Goal: Transaction & Acquisition: Purchase product/service

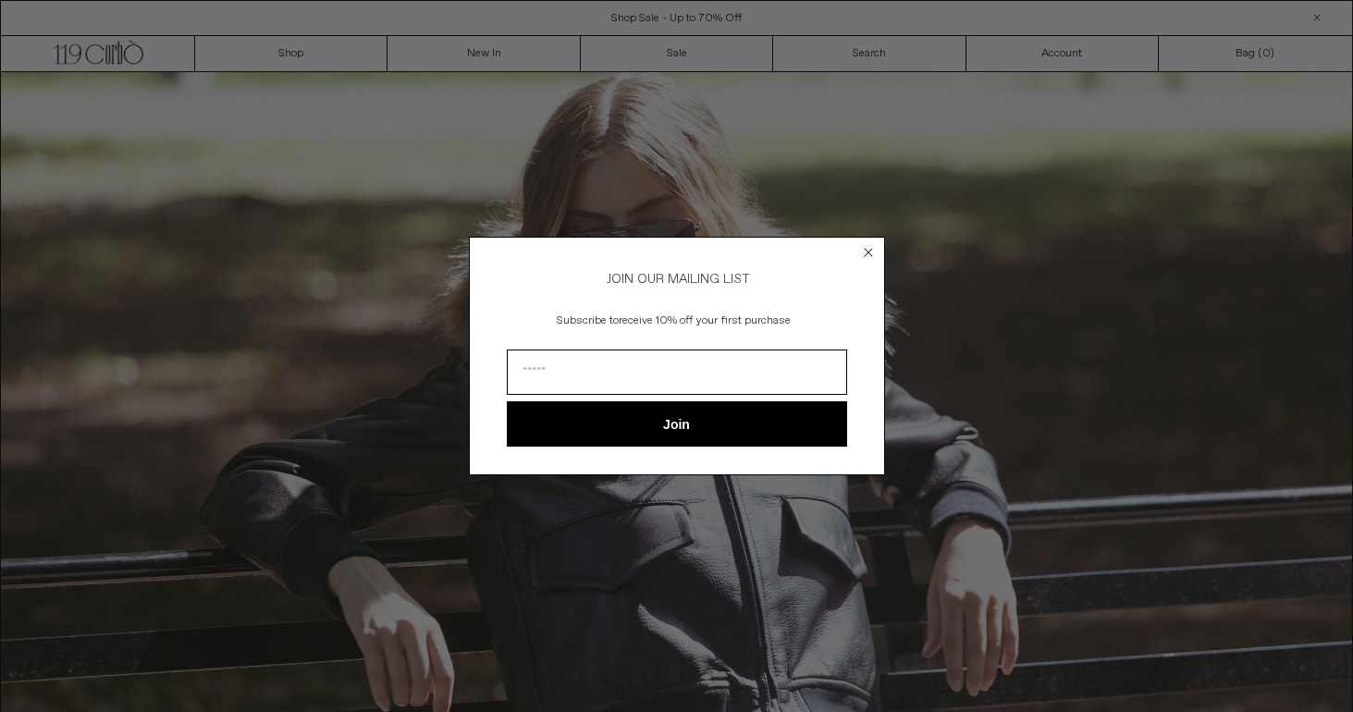
click at [862, 246] on circle "Close dialog" at bounding box center [868, 252] width 18 height 18
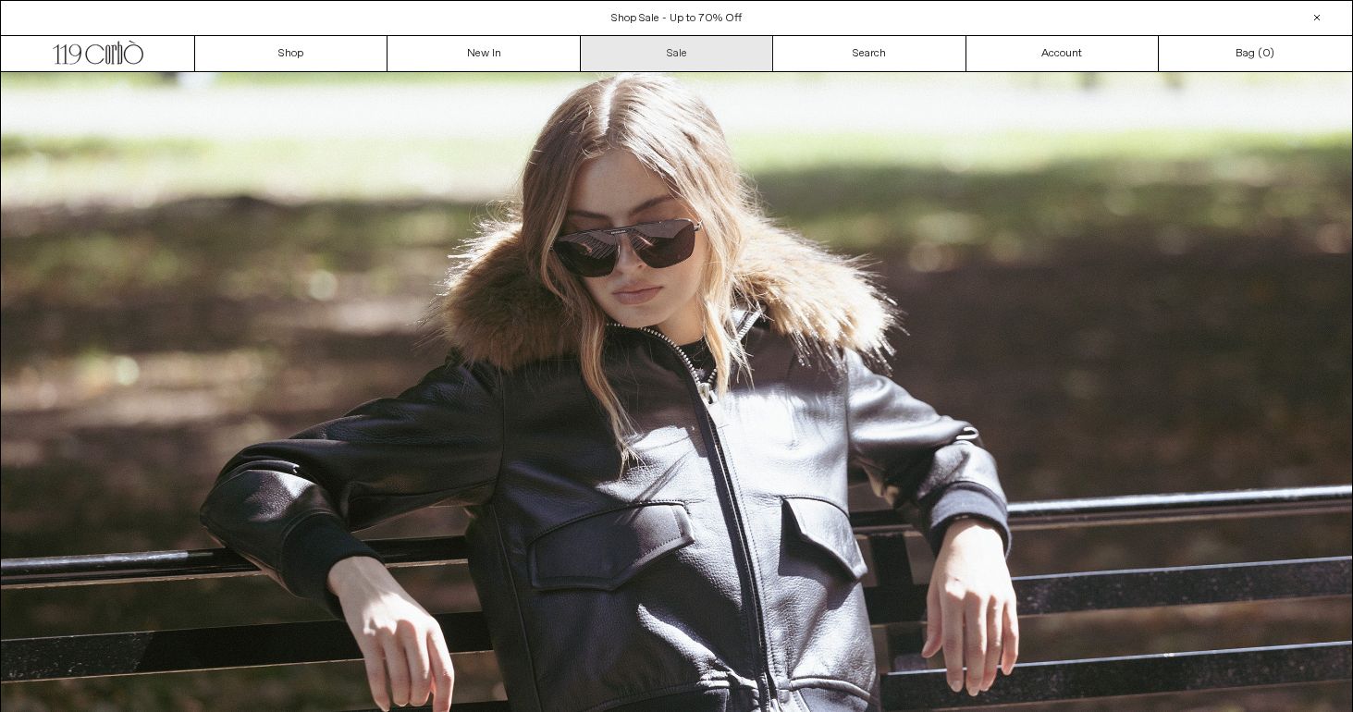
click at [657, 62] on link "Sale" at bounding box center [677, 53] width 192 height 35
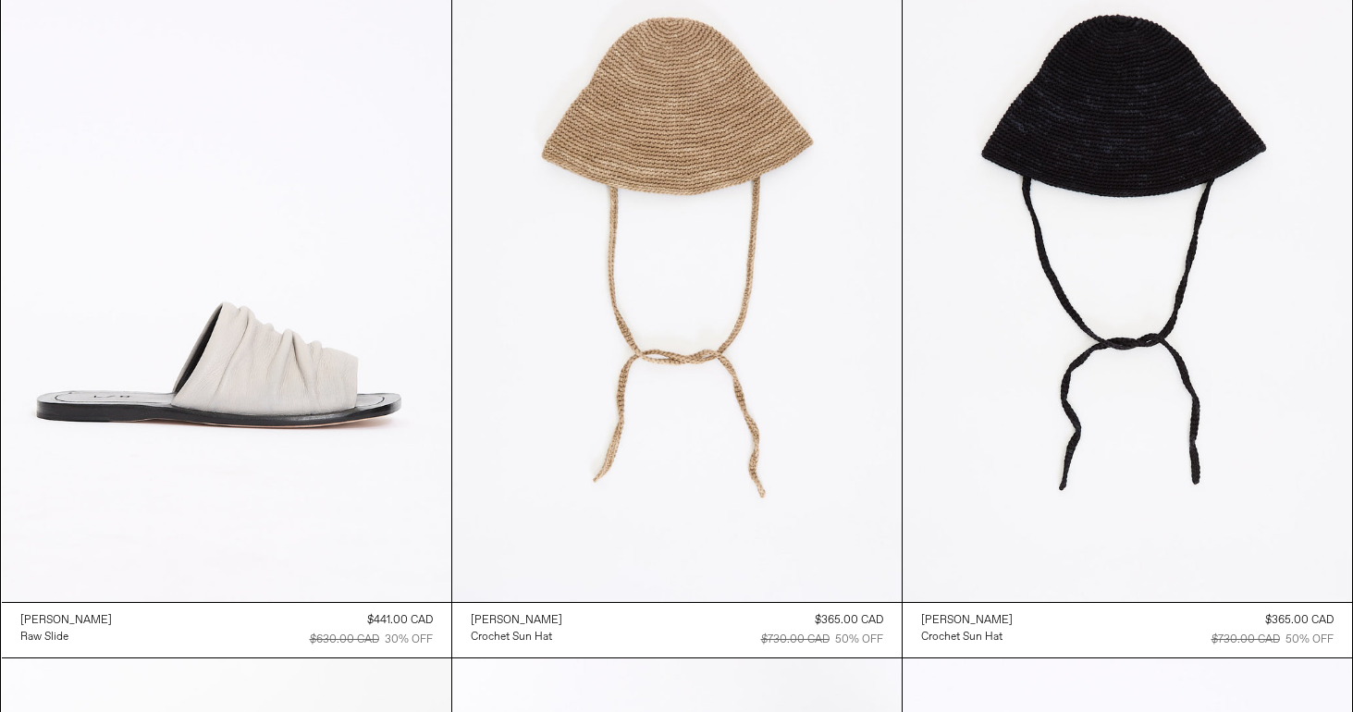
scroll to position [2373, 0]
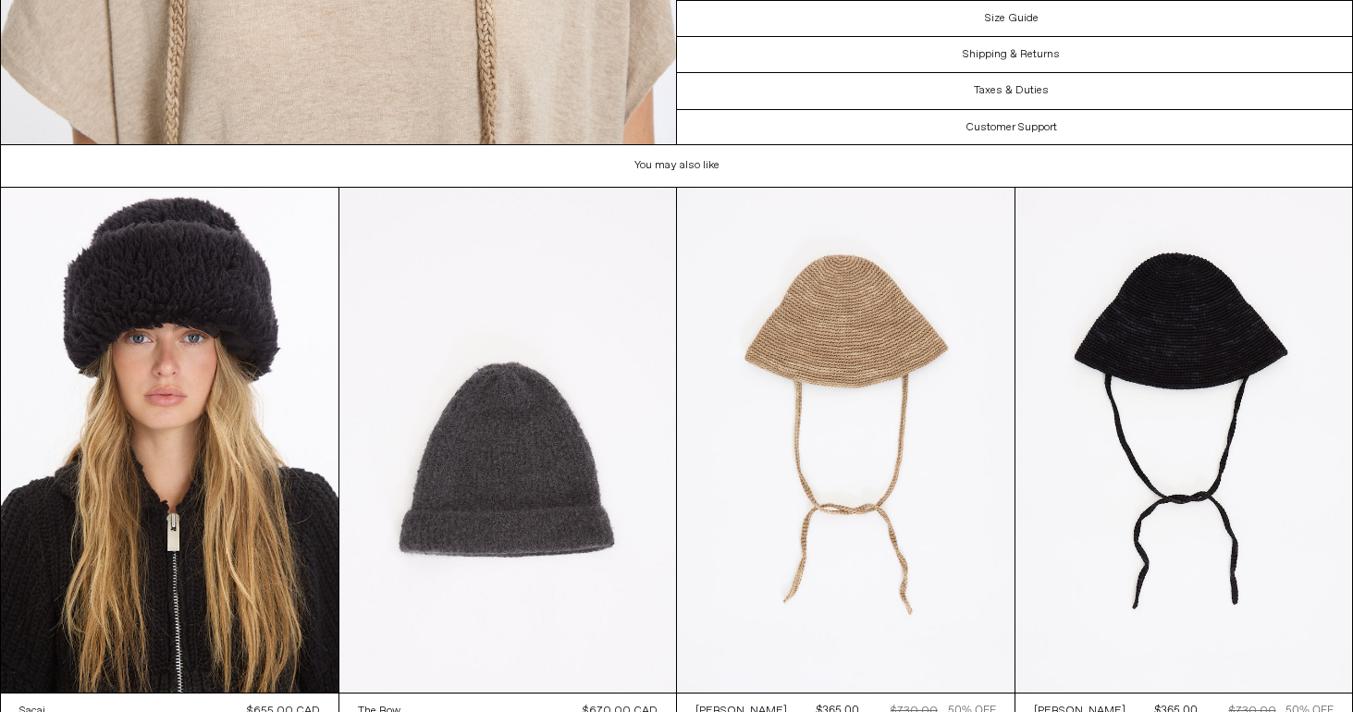
scroll to position [5111, 0]
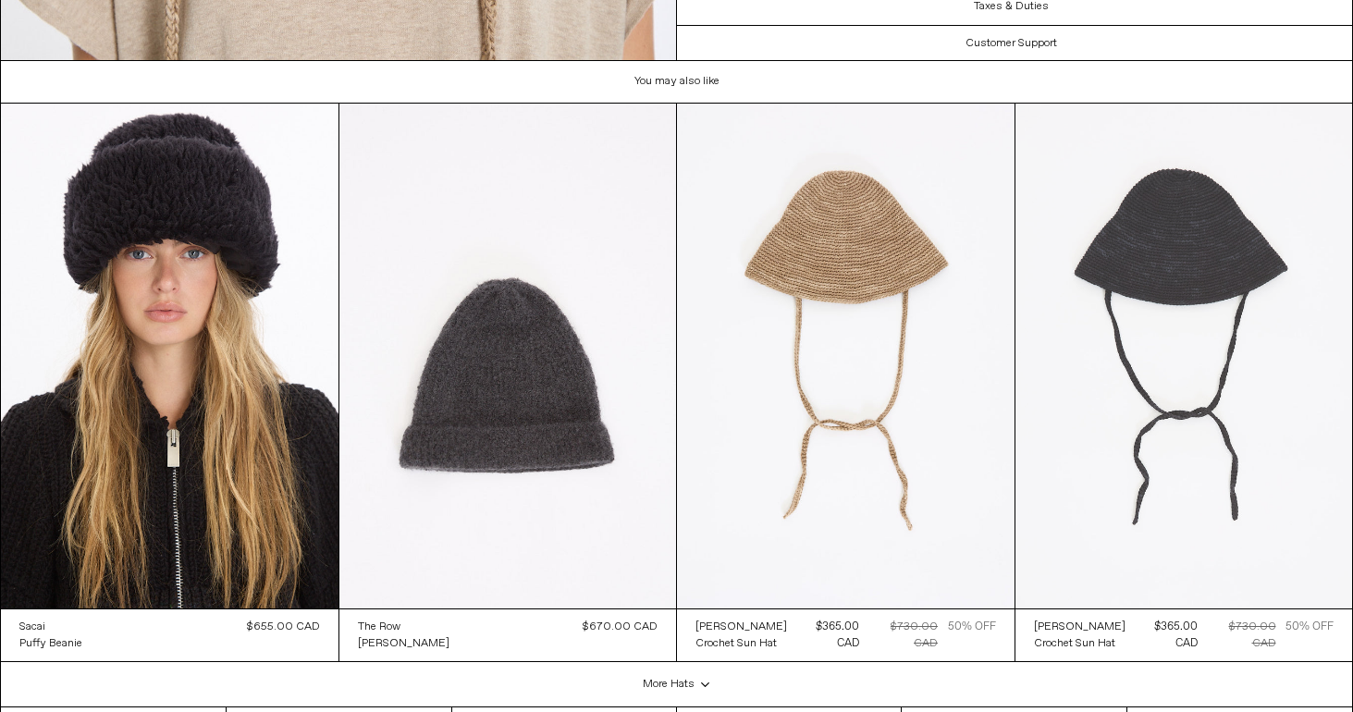
click at [1150, 343] on at bounding box center [1184, 357] width 338 height 506
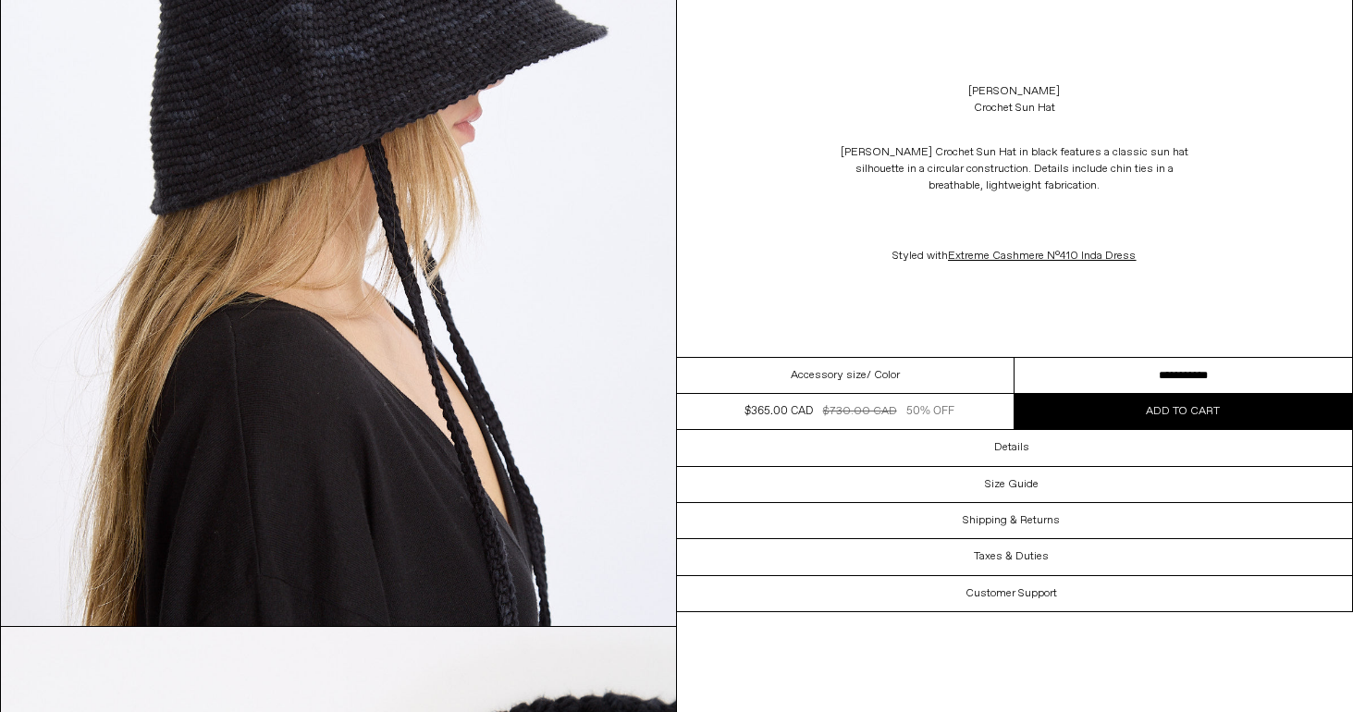
scroll to position [2491, 0]
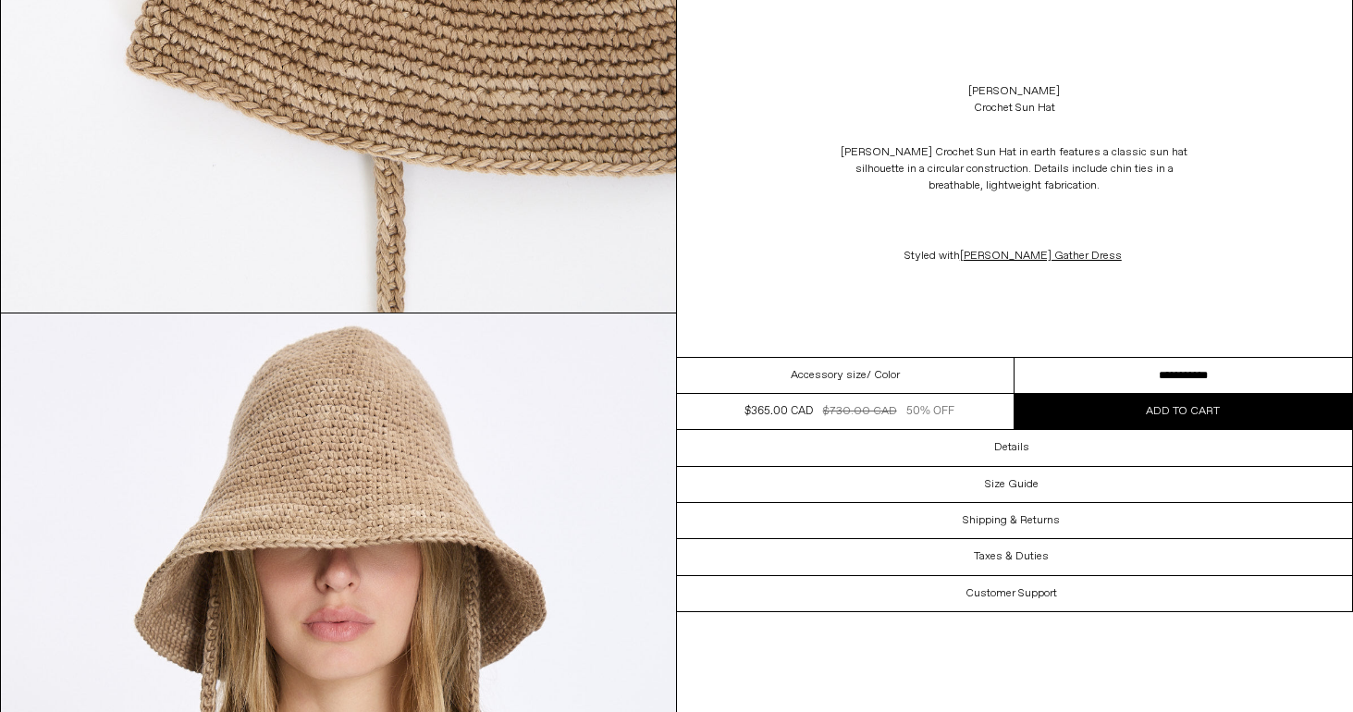
scroll to position [3987, 0]
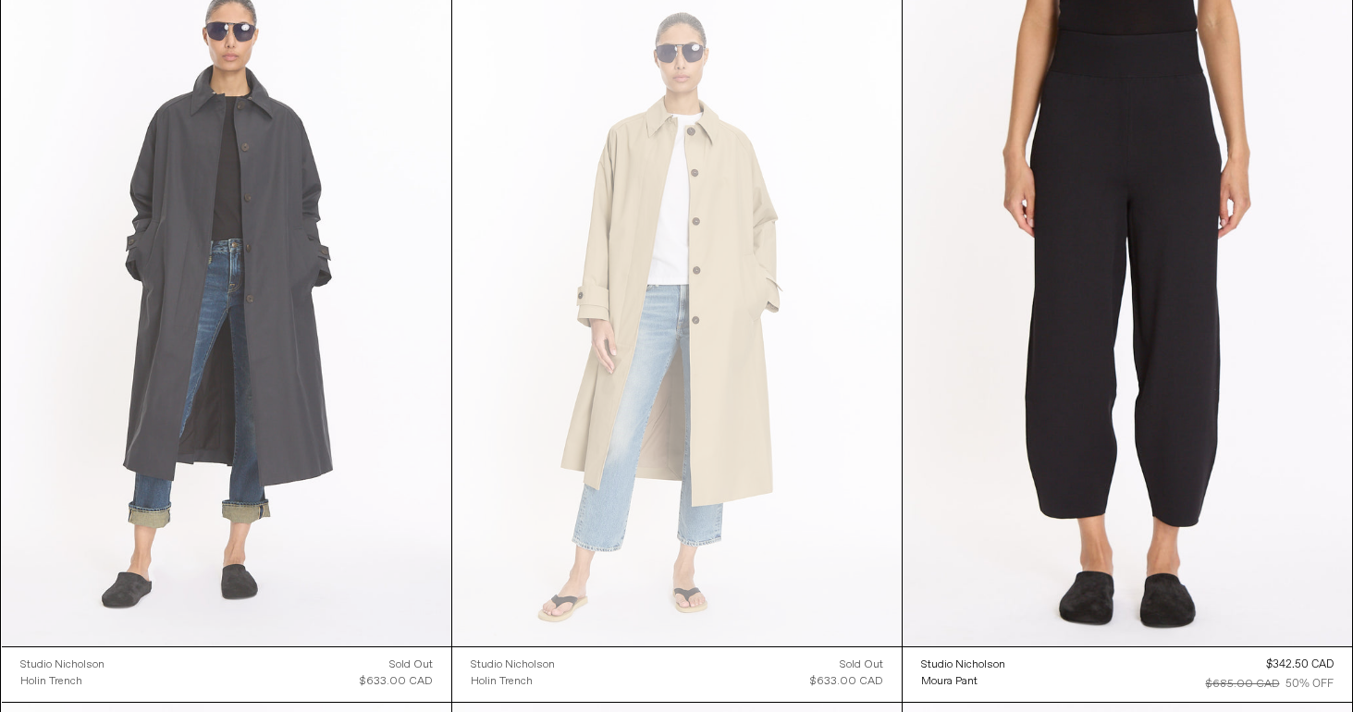
scroll to position [5268, 0]
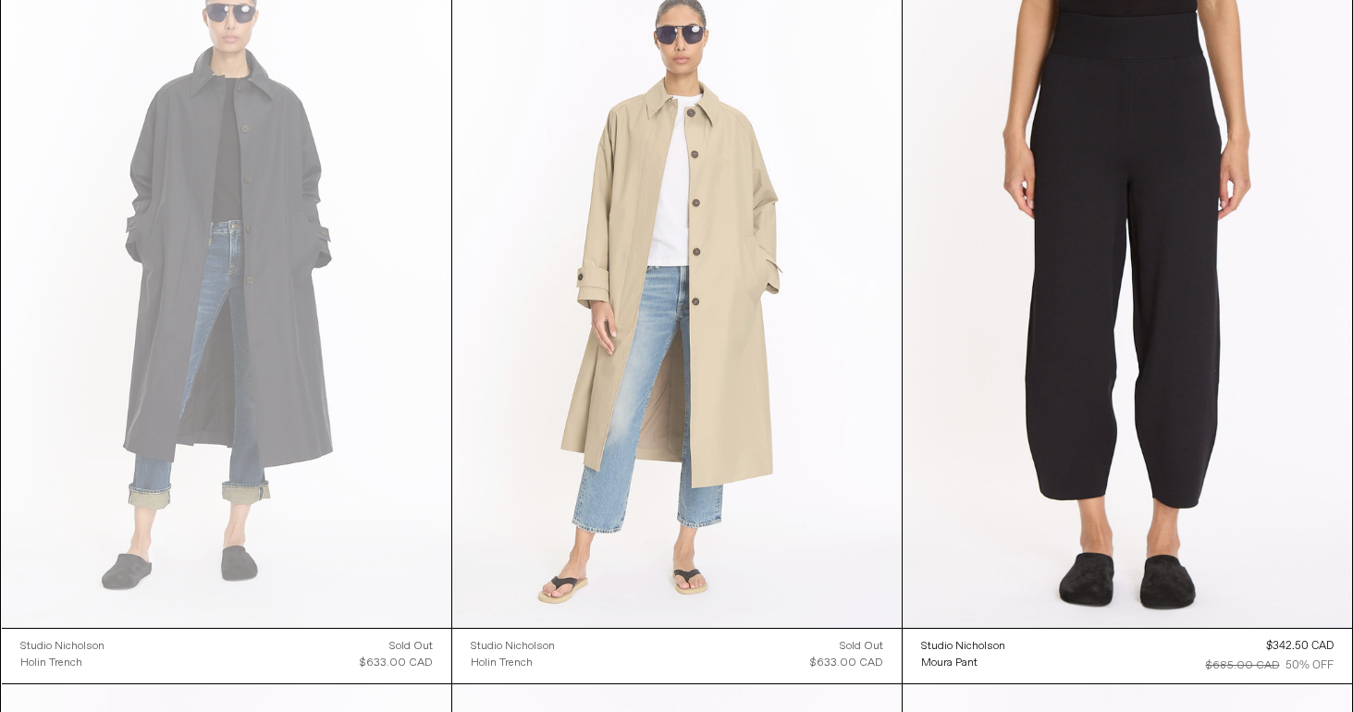
click at [668, 328] on at bounding box center [676, 291] width 449 height 674
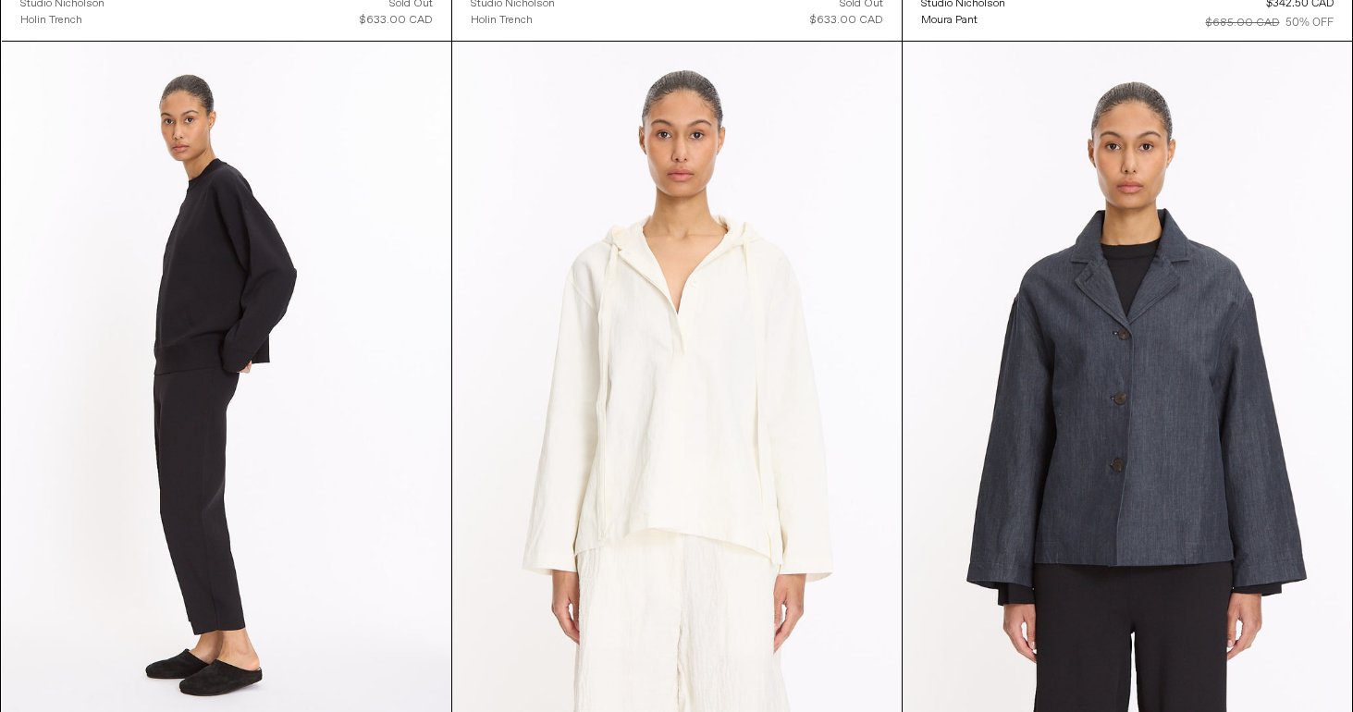
scroll to position [5989, 0]
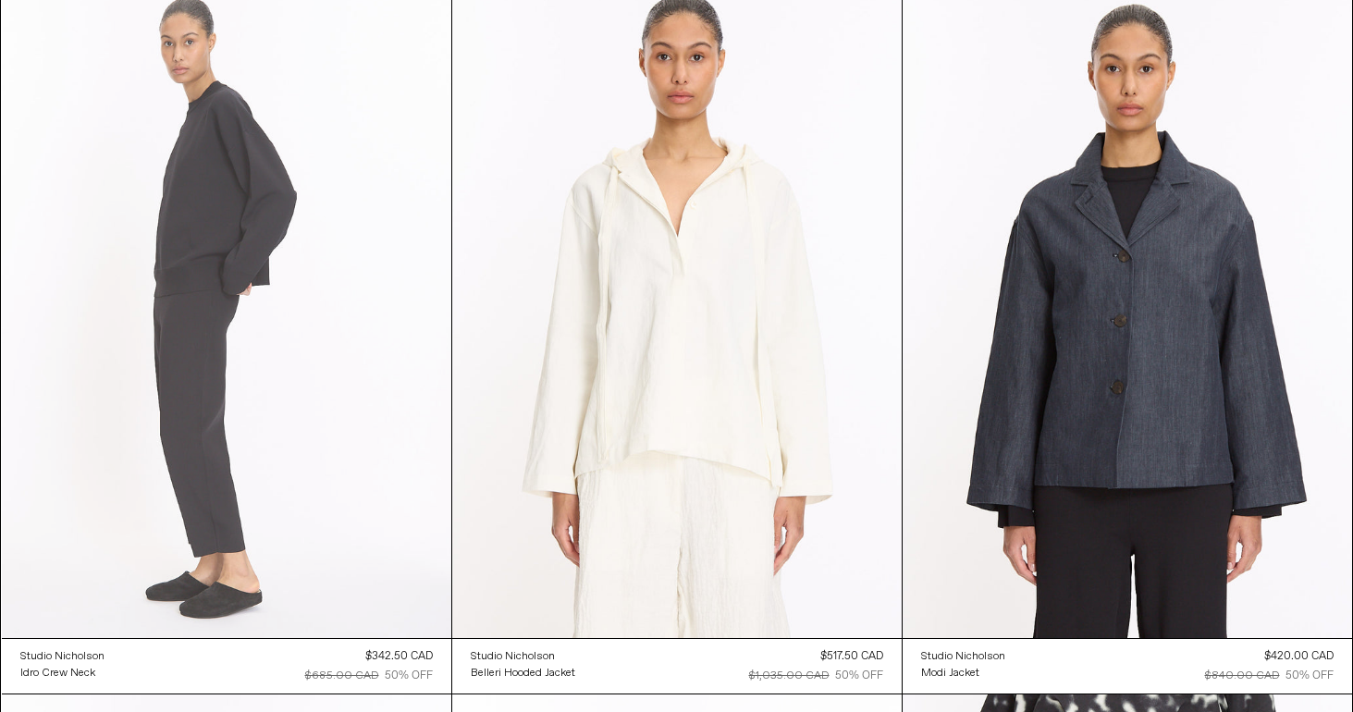
click at [358, 365] on at bounding box center [226, 301] width 449 height 674
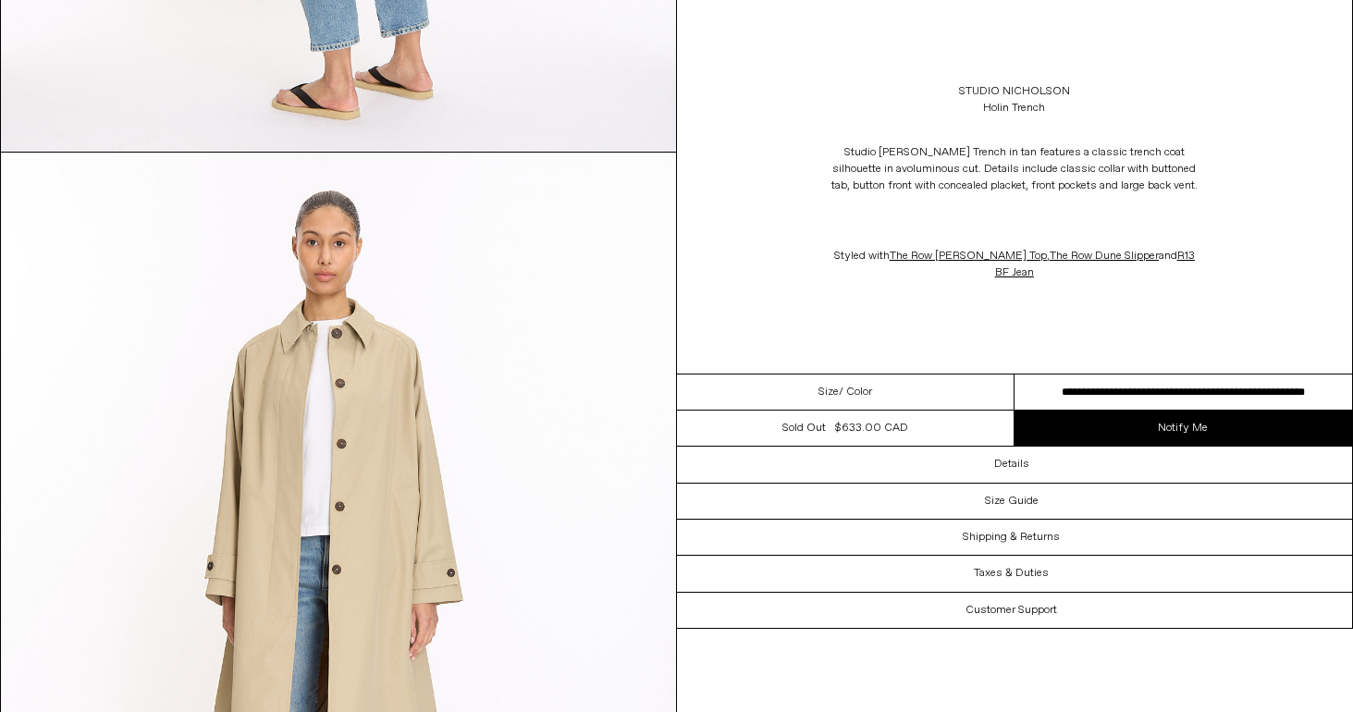
scroll to position [3417, 0]
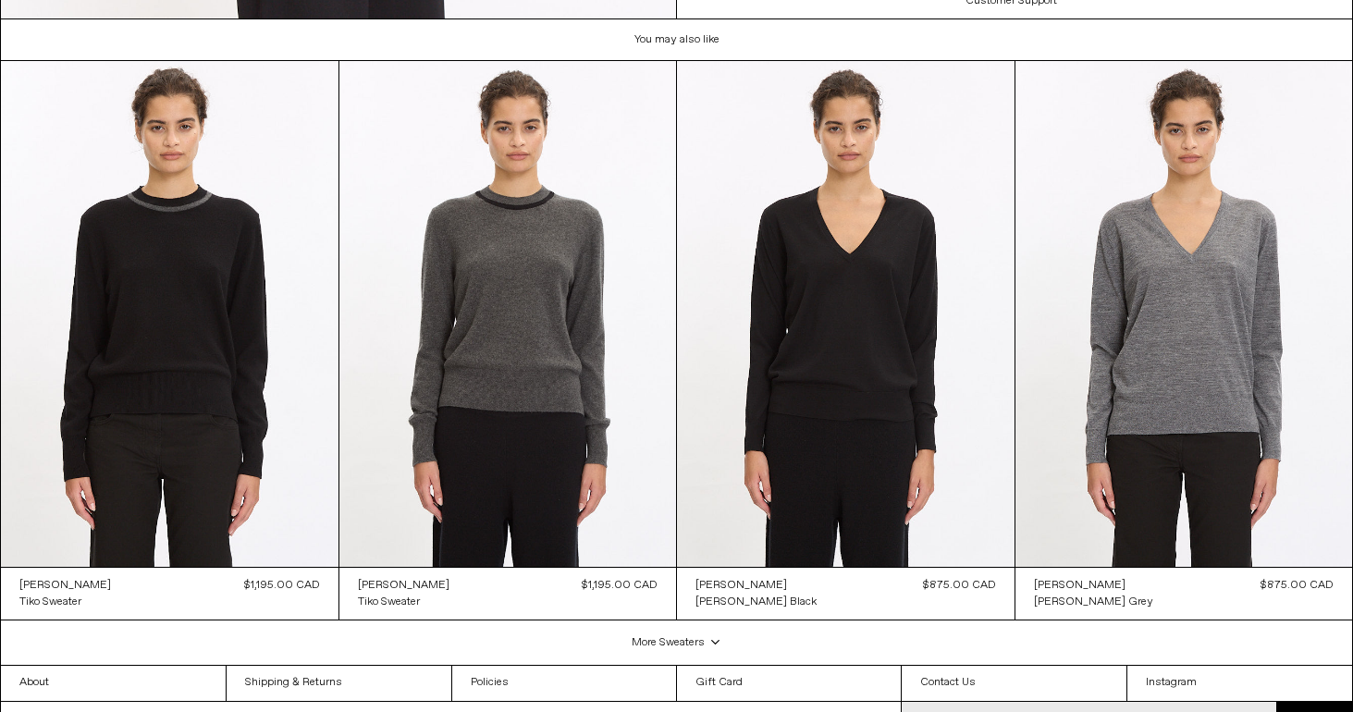
scroll to position [3471, 0]
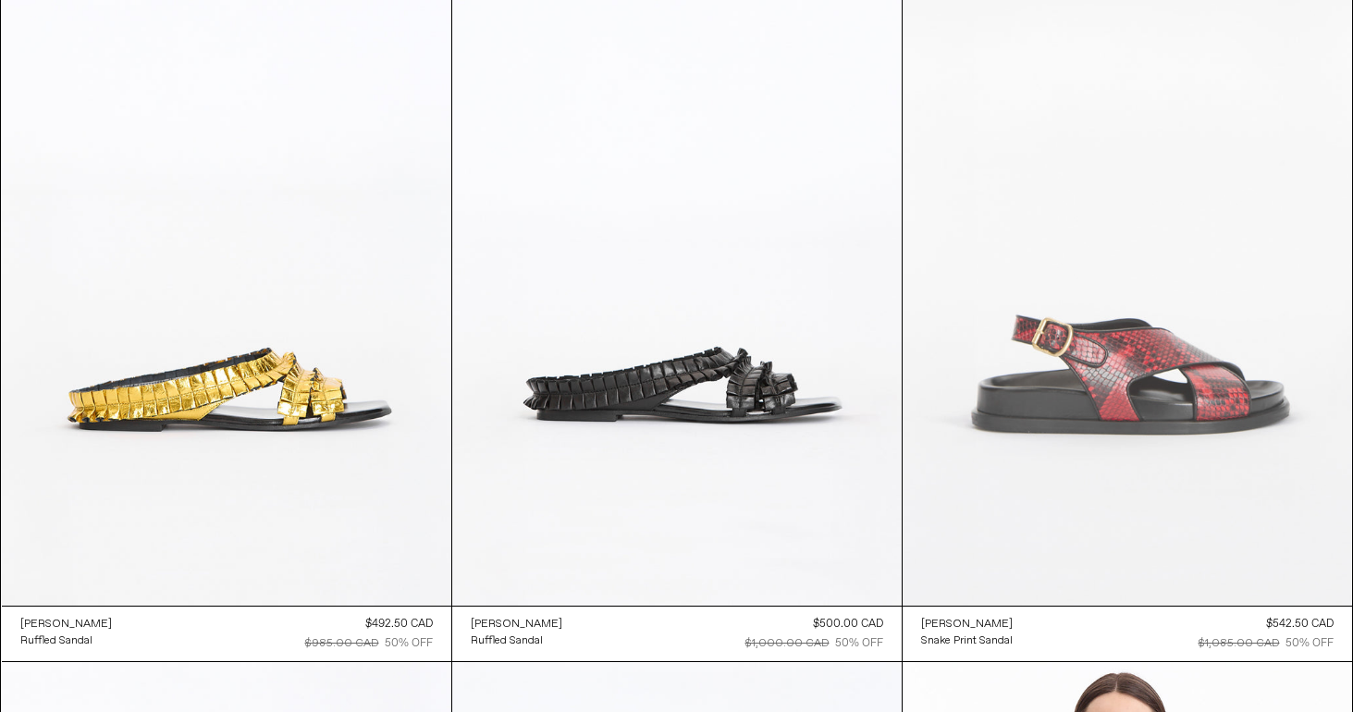
scroll to position [7486, 0]
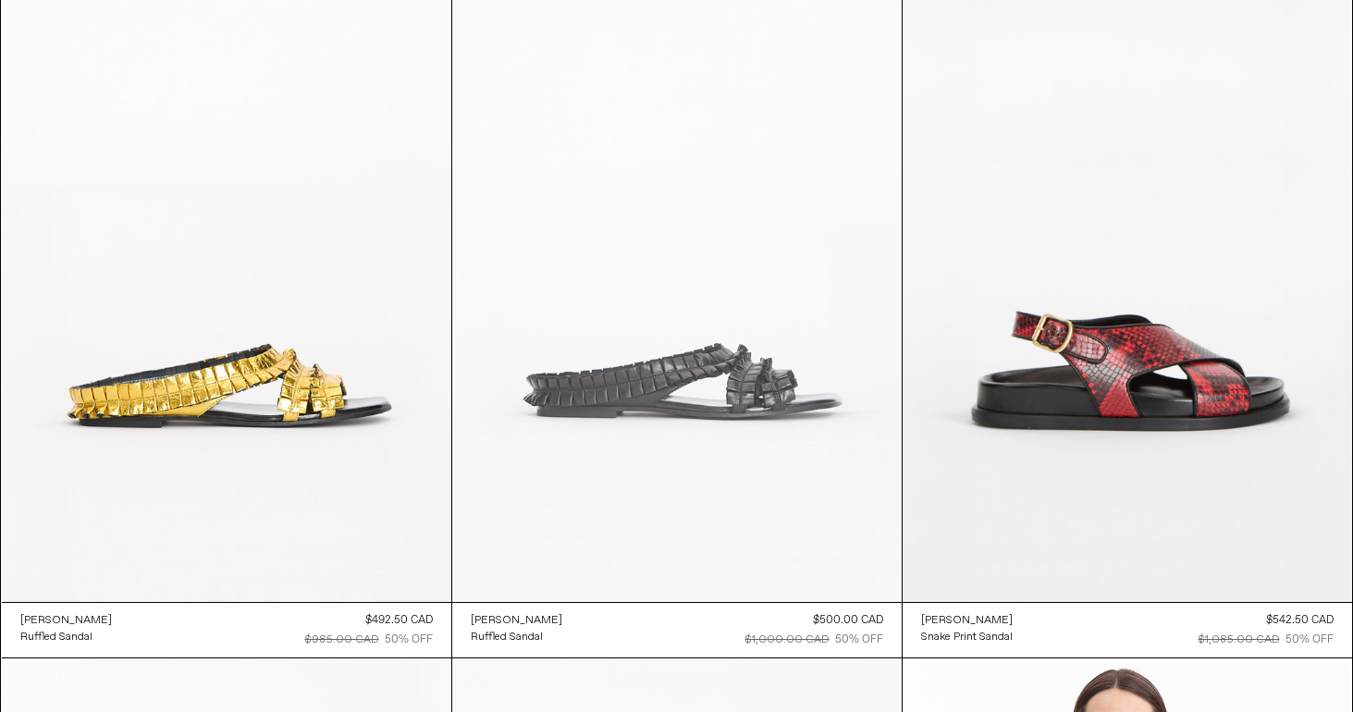
click at [652, 375] on at bounding box center [676, 265] width 449 height 674
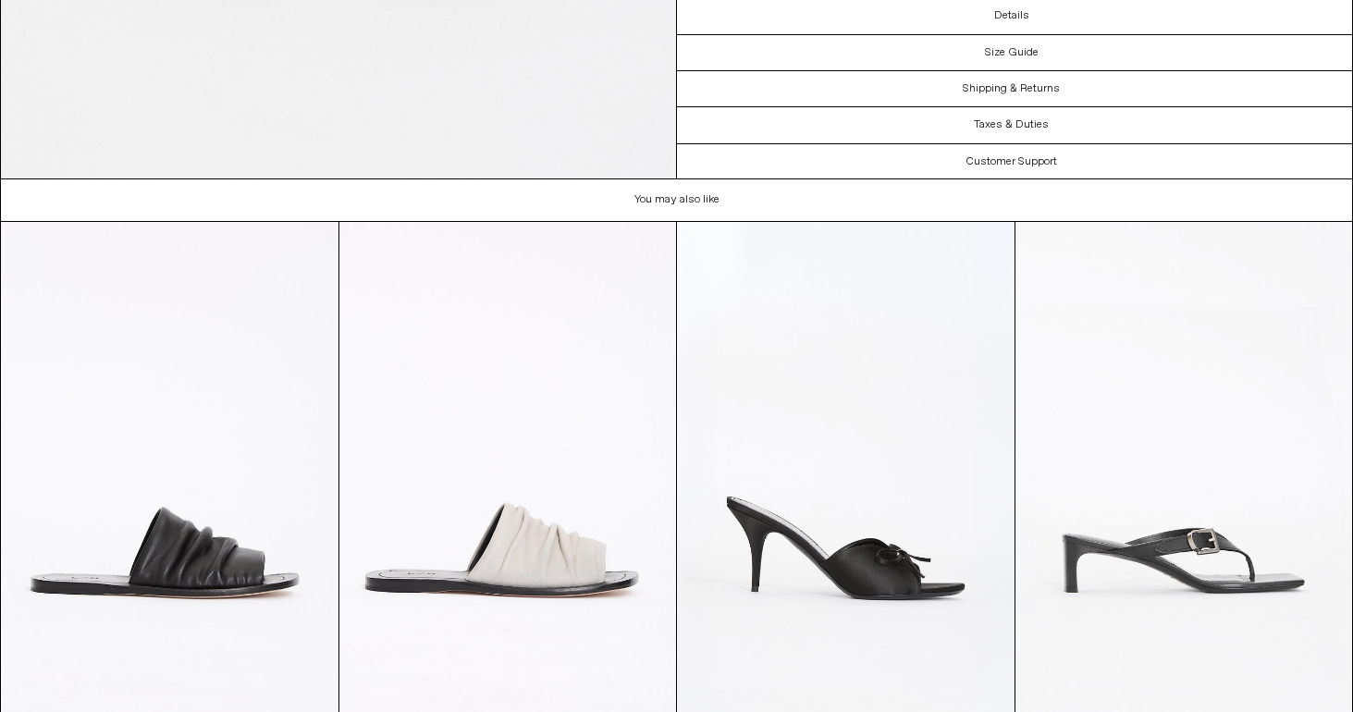
scroll to position [4167, 0]
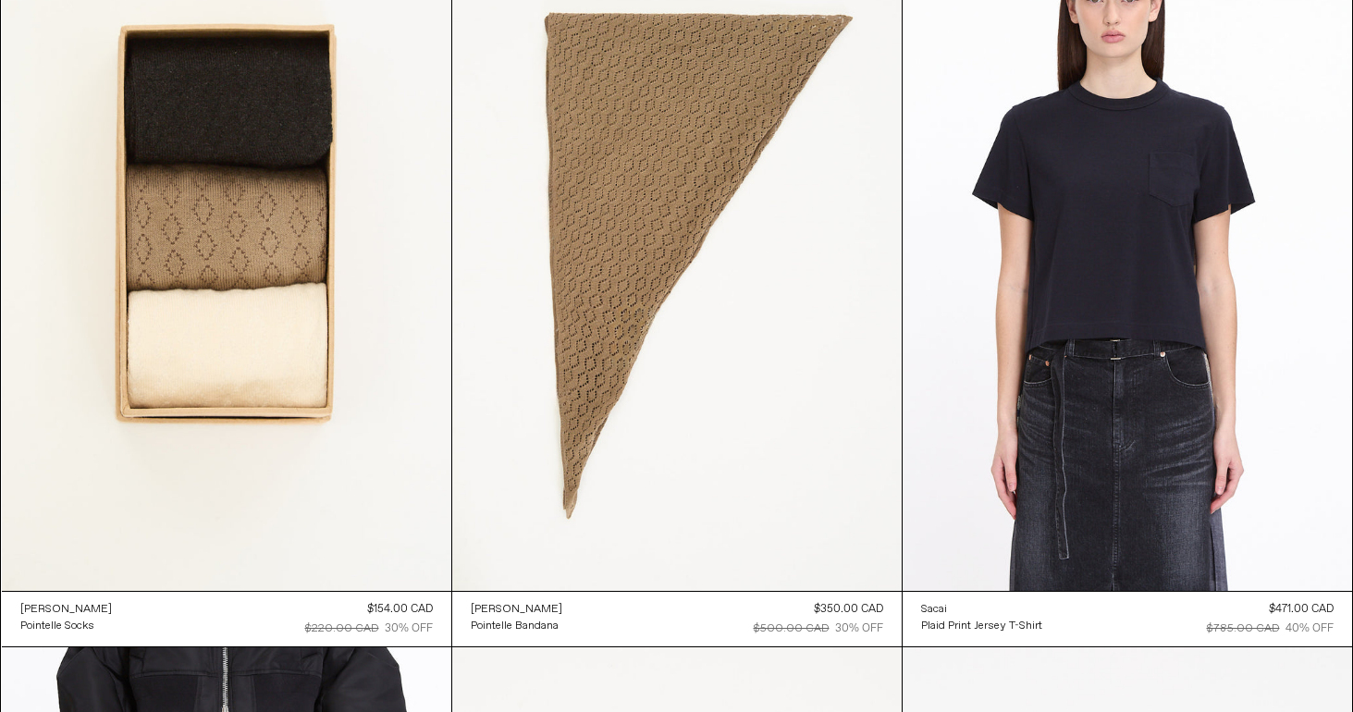
scroll to position [11882, 0]
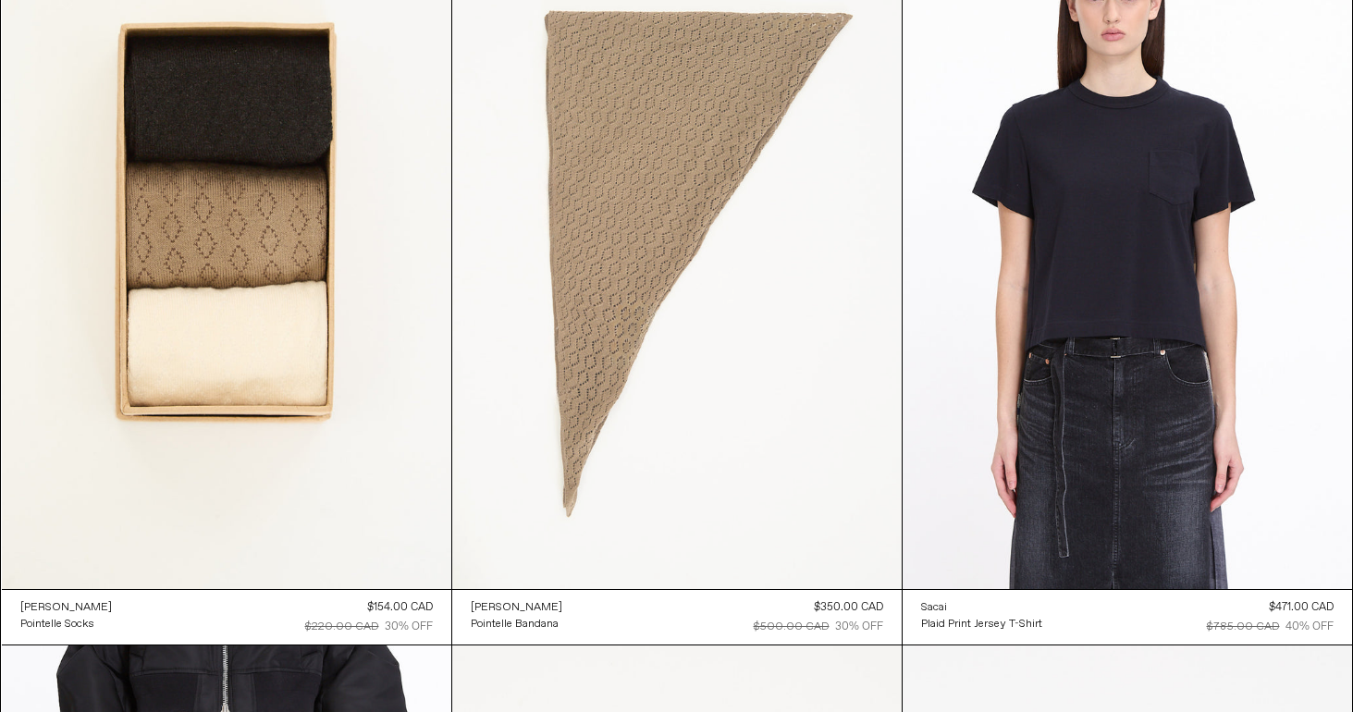
click at [609, 325] on at bounding box center [676, 252] width 449 height 674
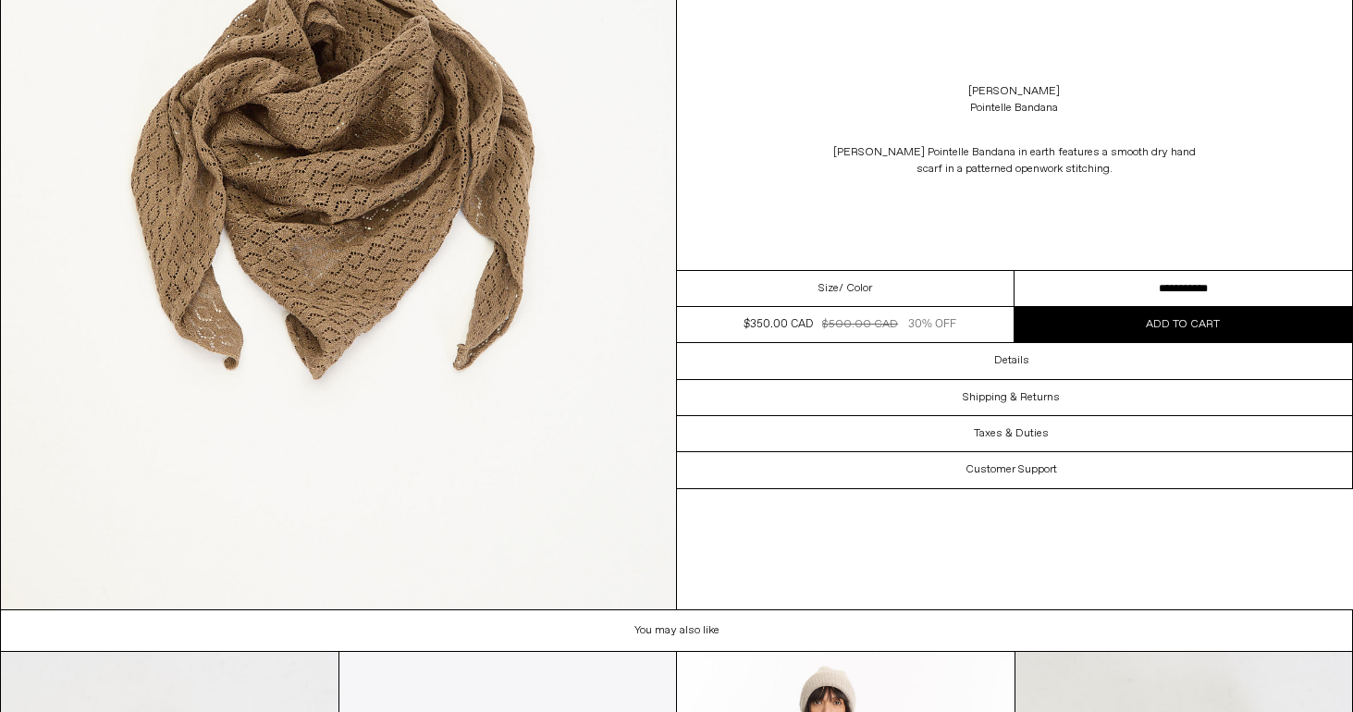
scroll to position [1043, 0]
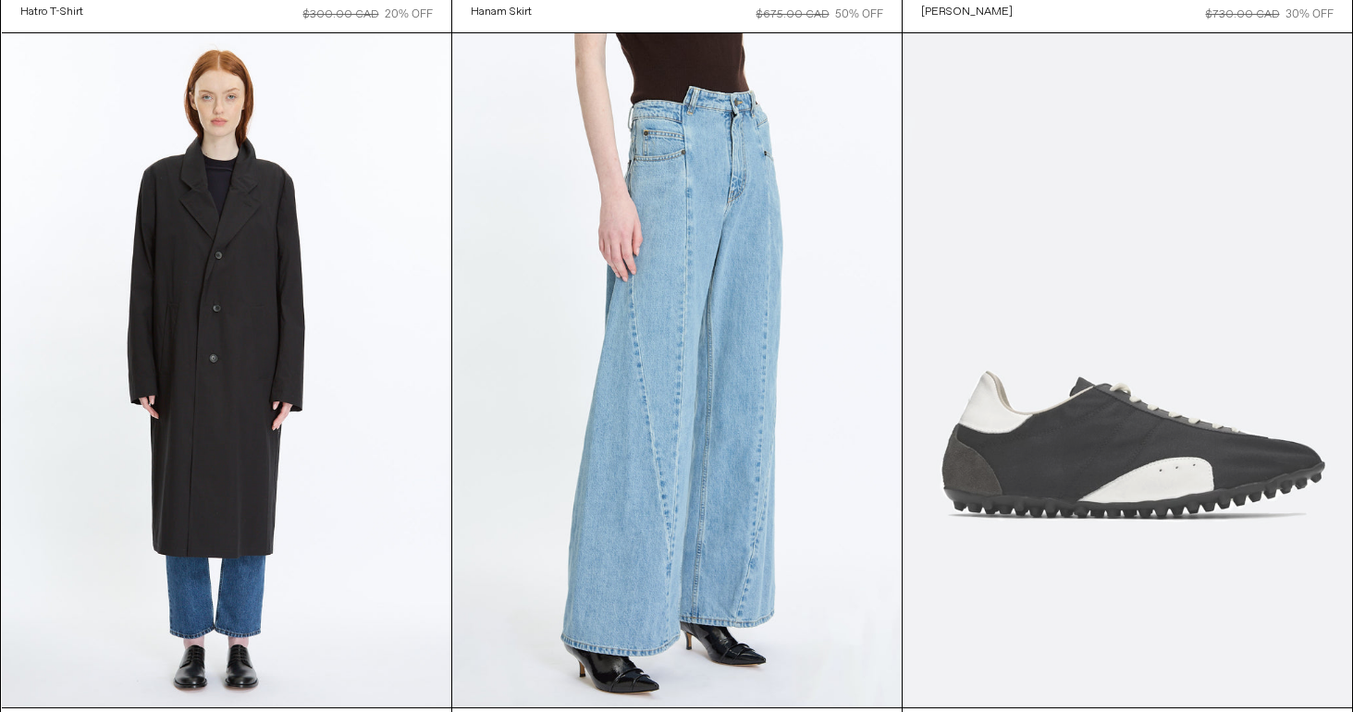
scroll to position [16873, 0]
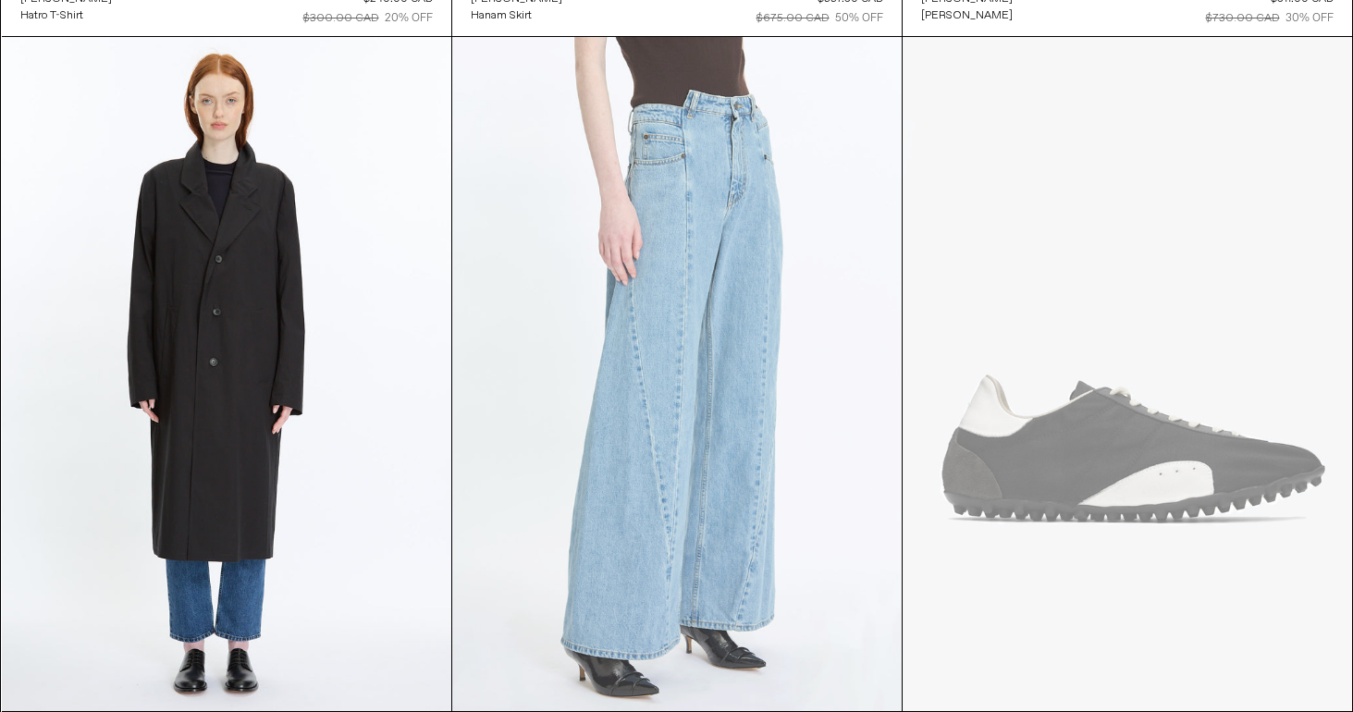
click at [690, 501] on at bounding box center [676, 374] width 449 height 674
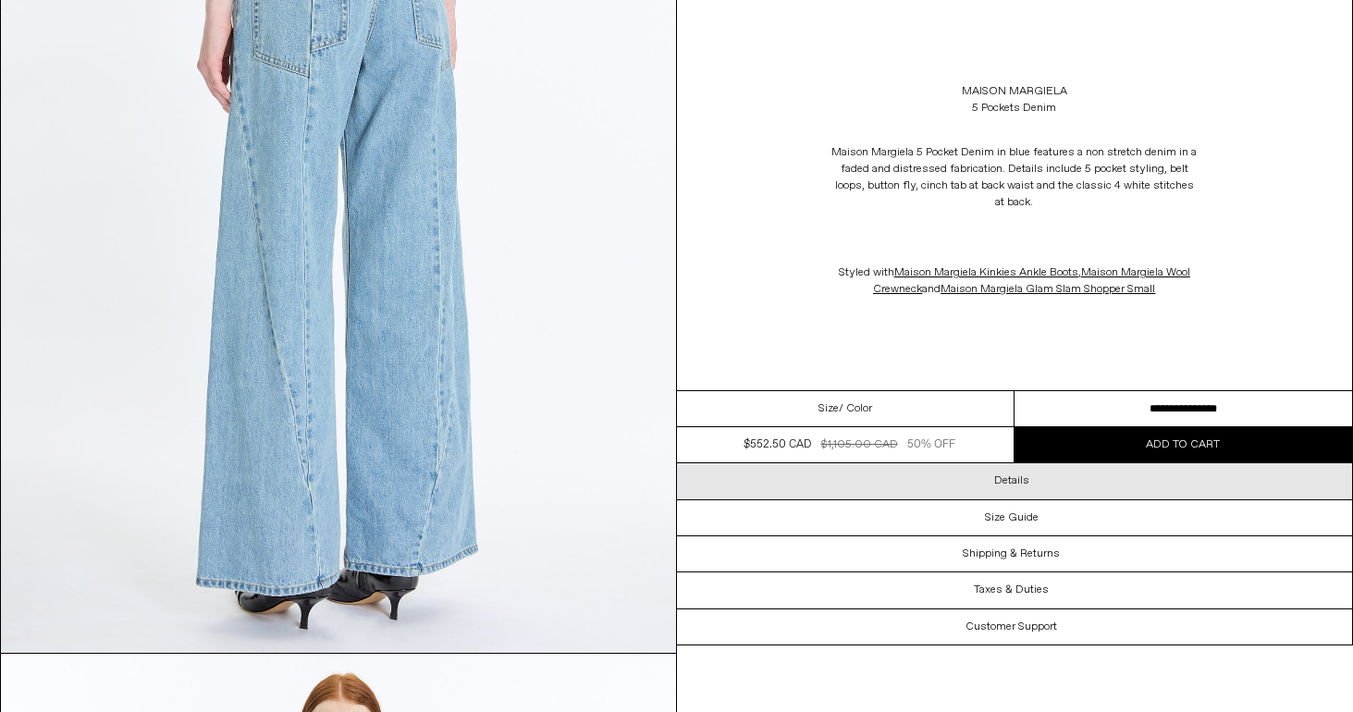
scroll to position [1793, 0]
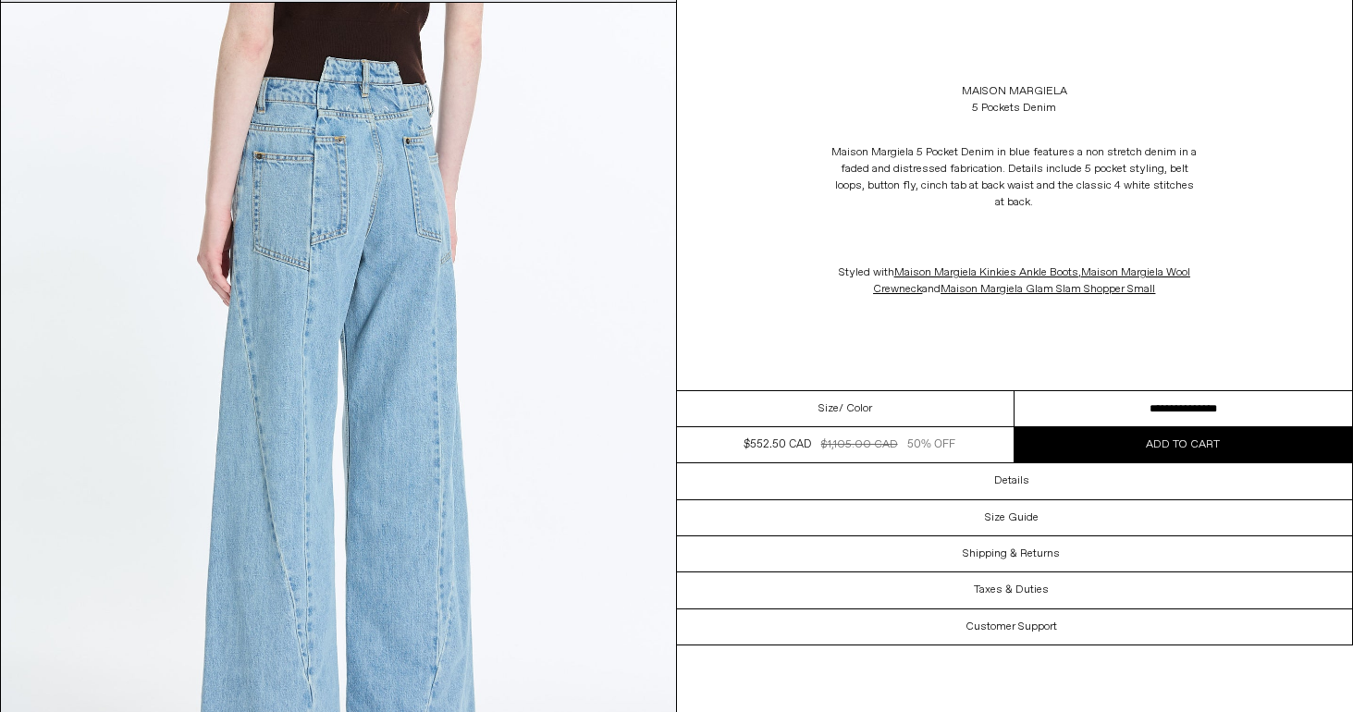
select select "**********"
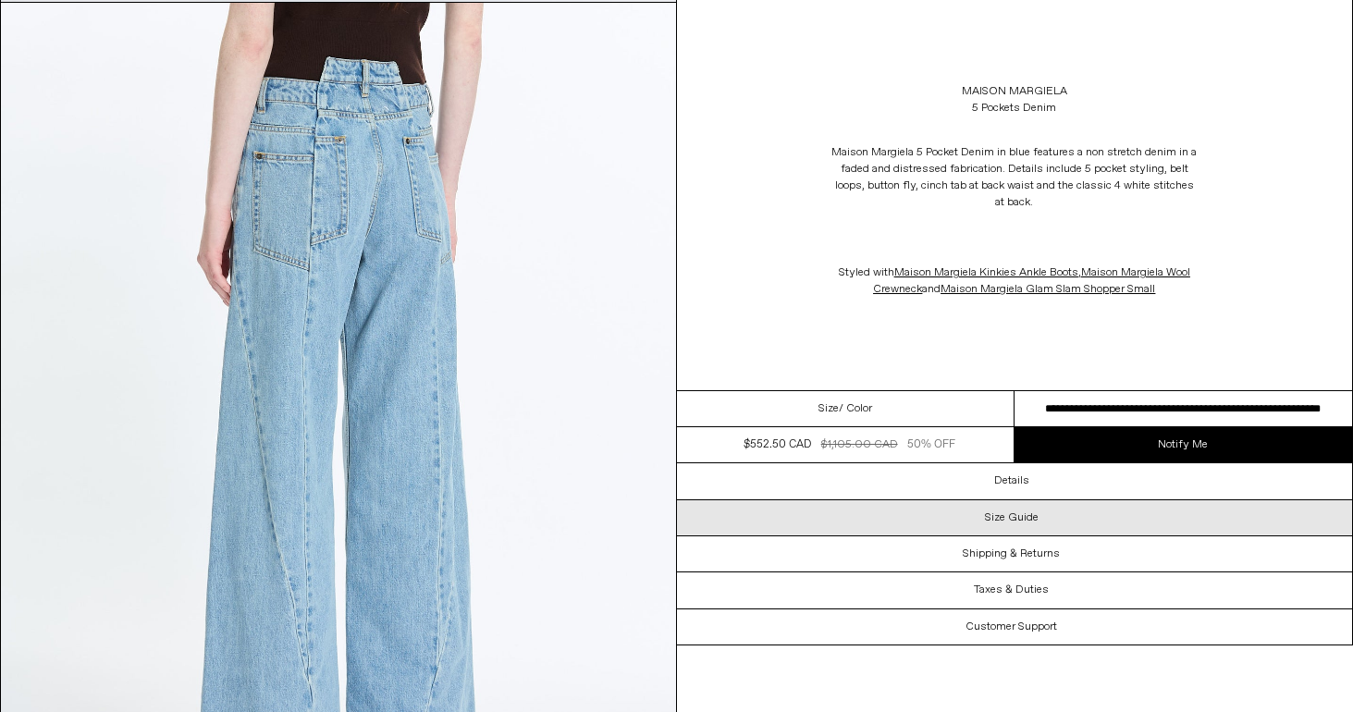
click at [788, 532] on div "Size Guide" at bounding box center [1015, 517] width 676 height 35
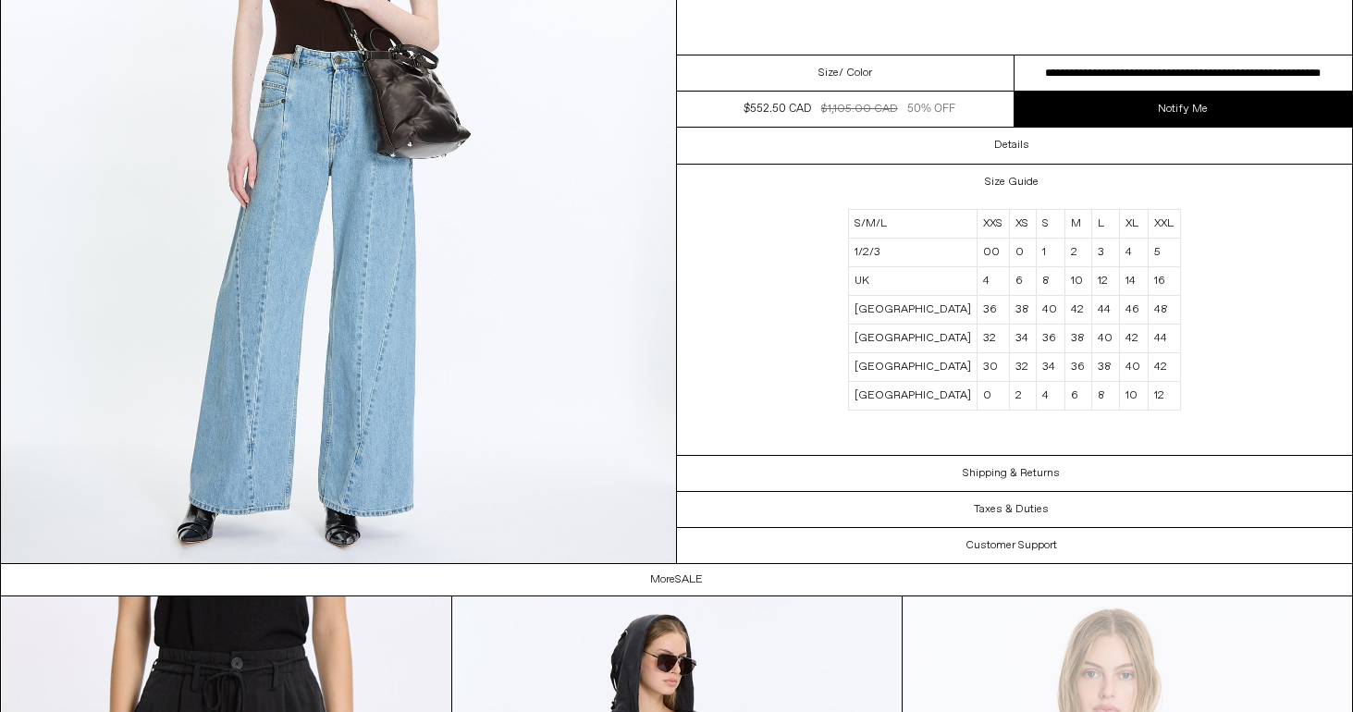
scroll to position [2921, 0]
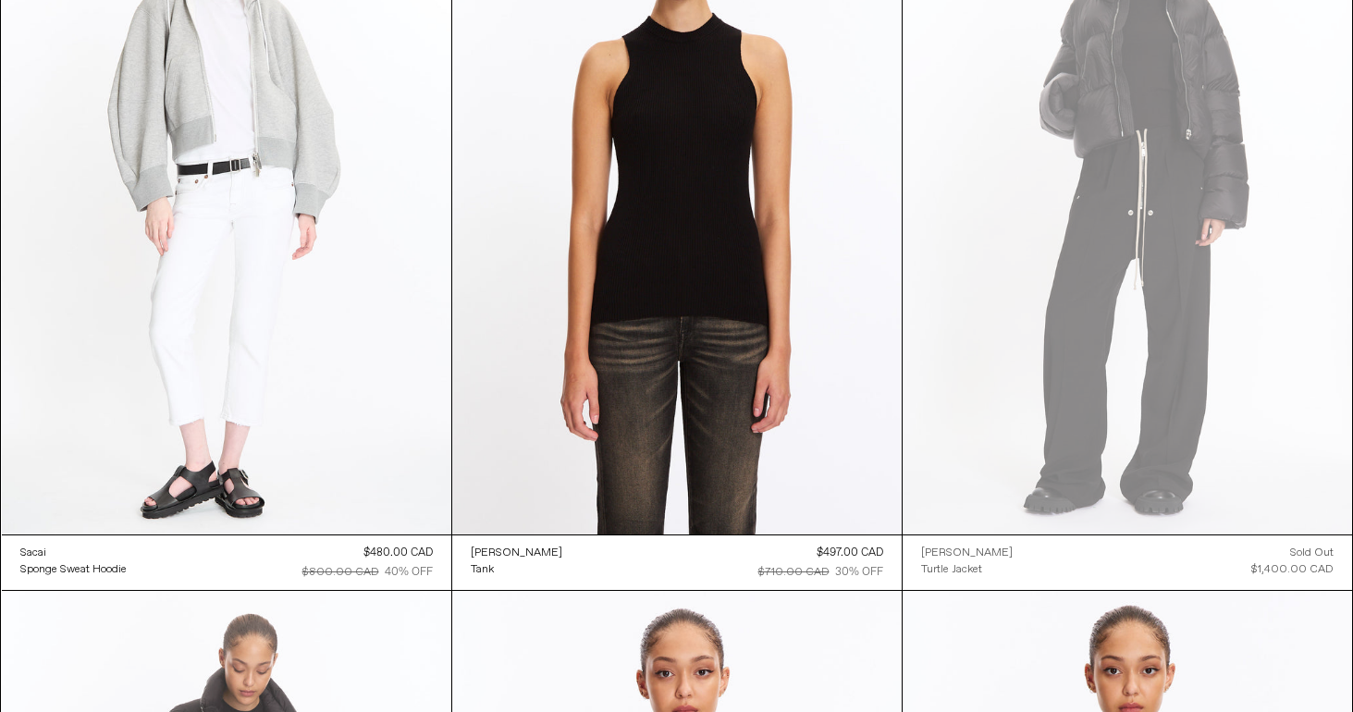
scroll to position [38127, 0]
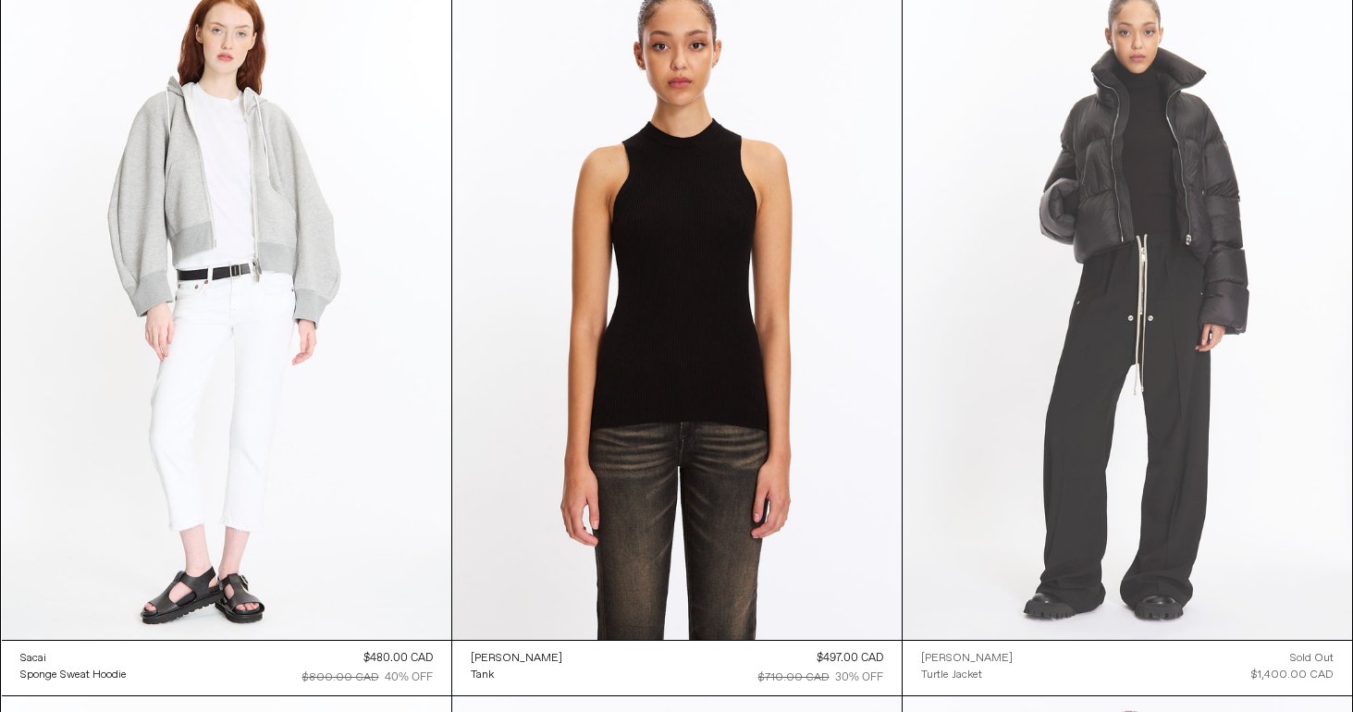
click at [1036, 264] on at bounding box center [1127, 303] width 449 height 674
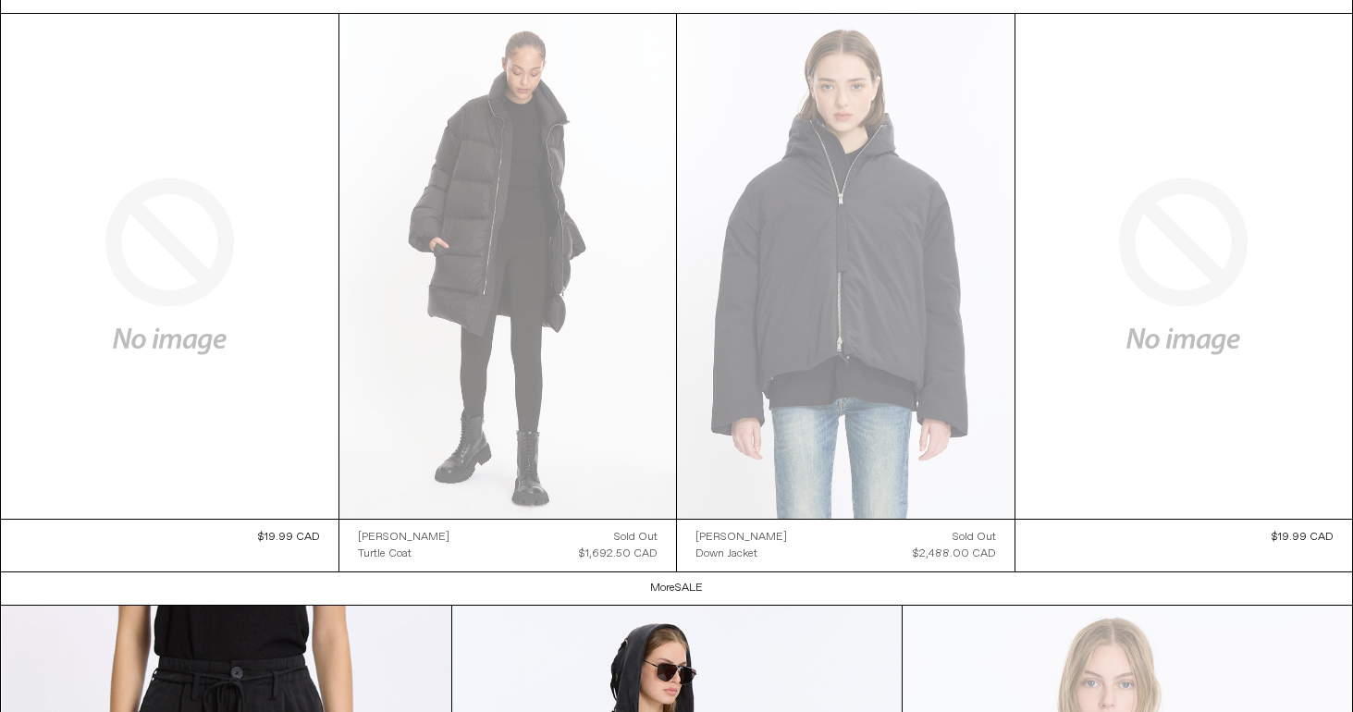
scroll to position [5202, 0]
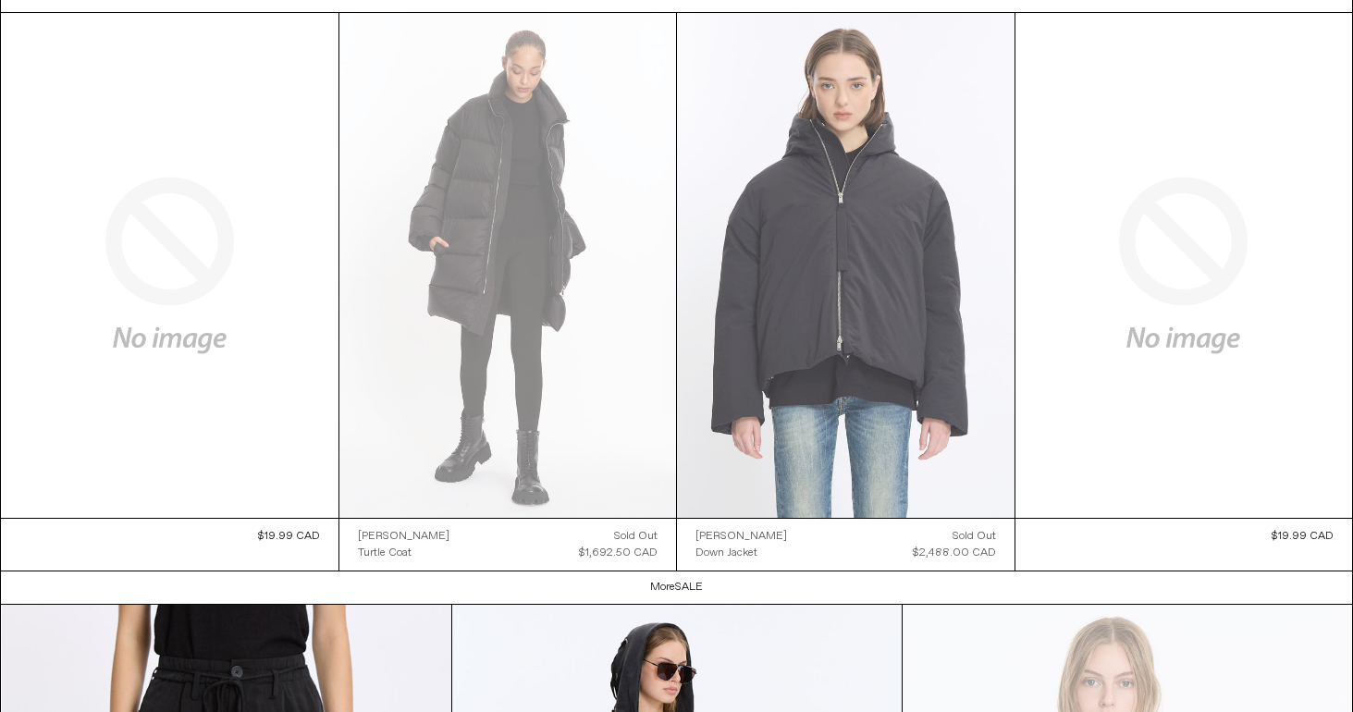
click at [936, 230] on at bounding box center [846, 266] width 338 height 506
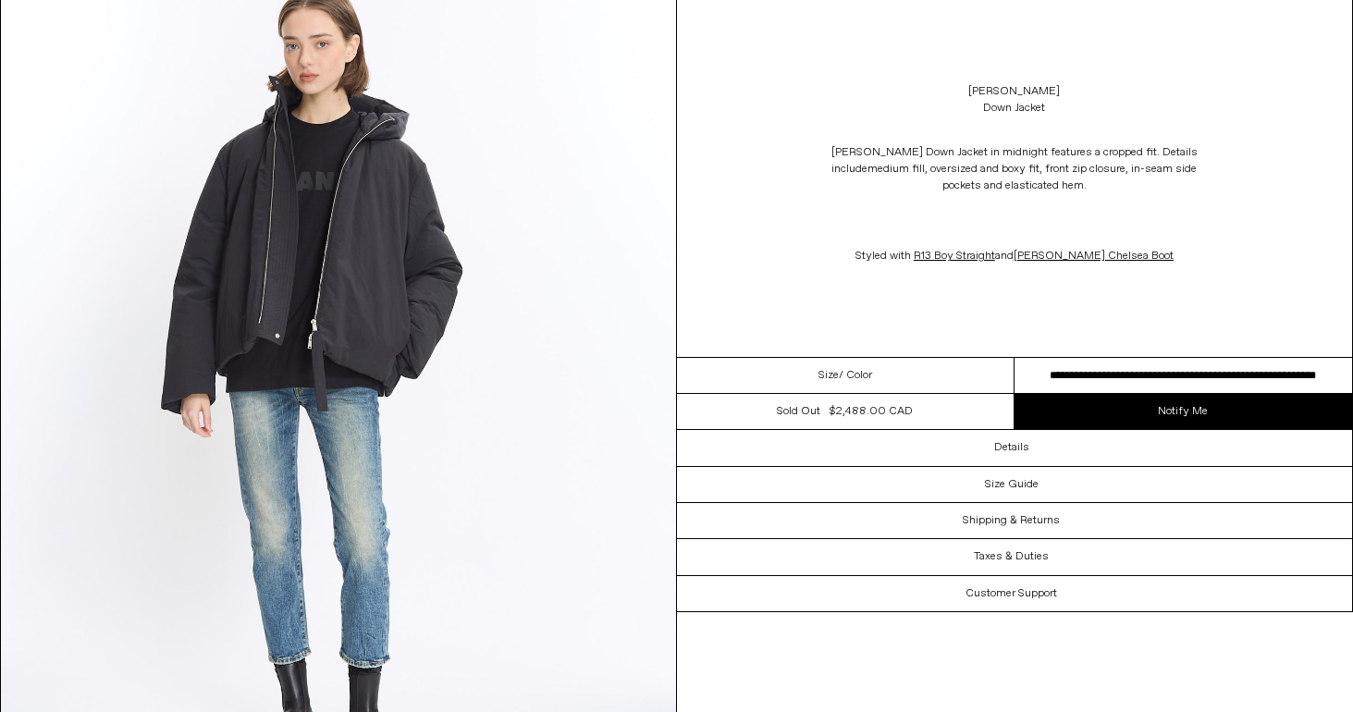
scroll to position [3298, 0]
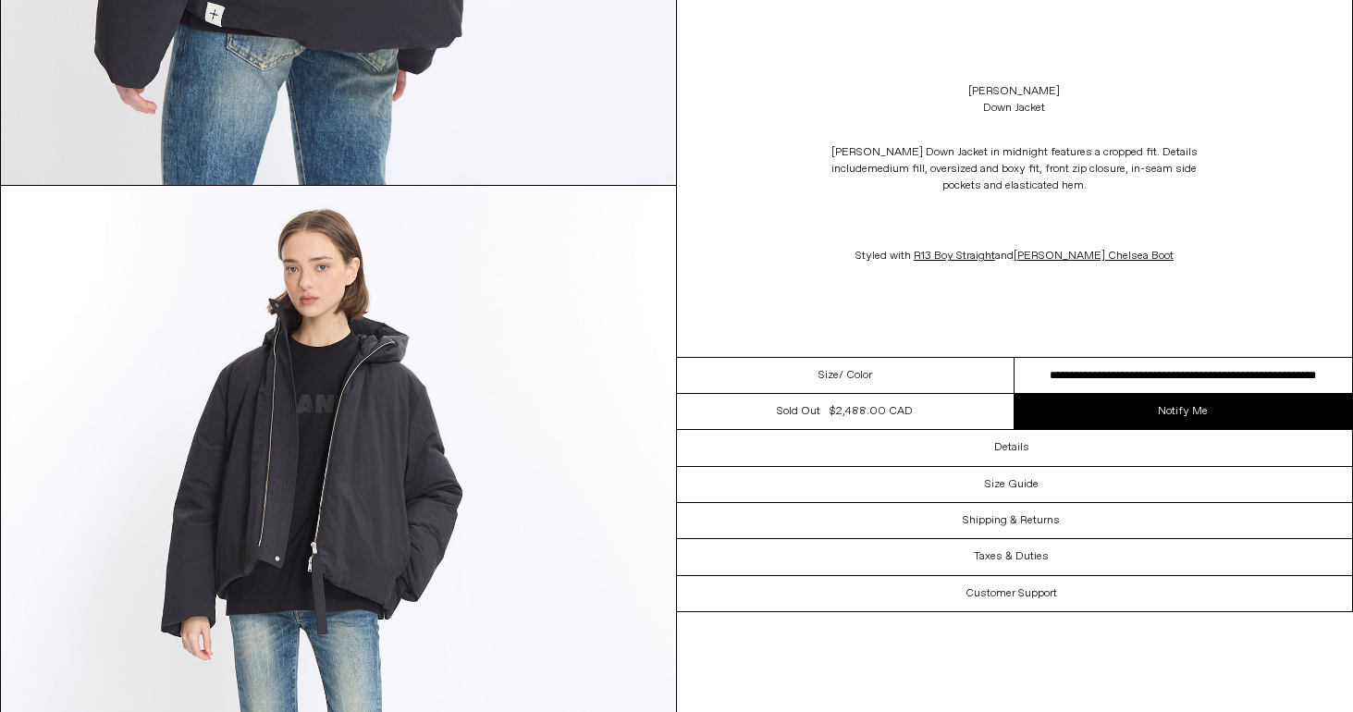
select select "**********"
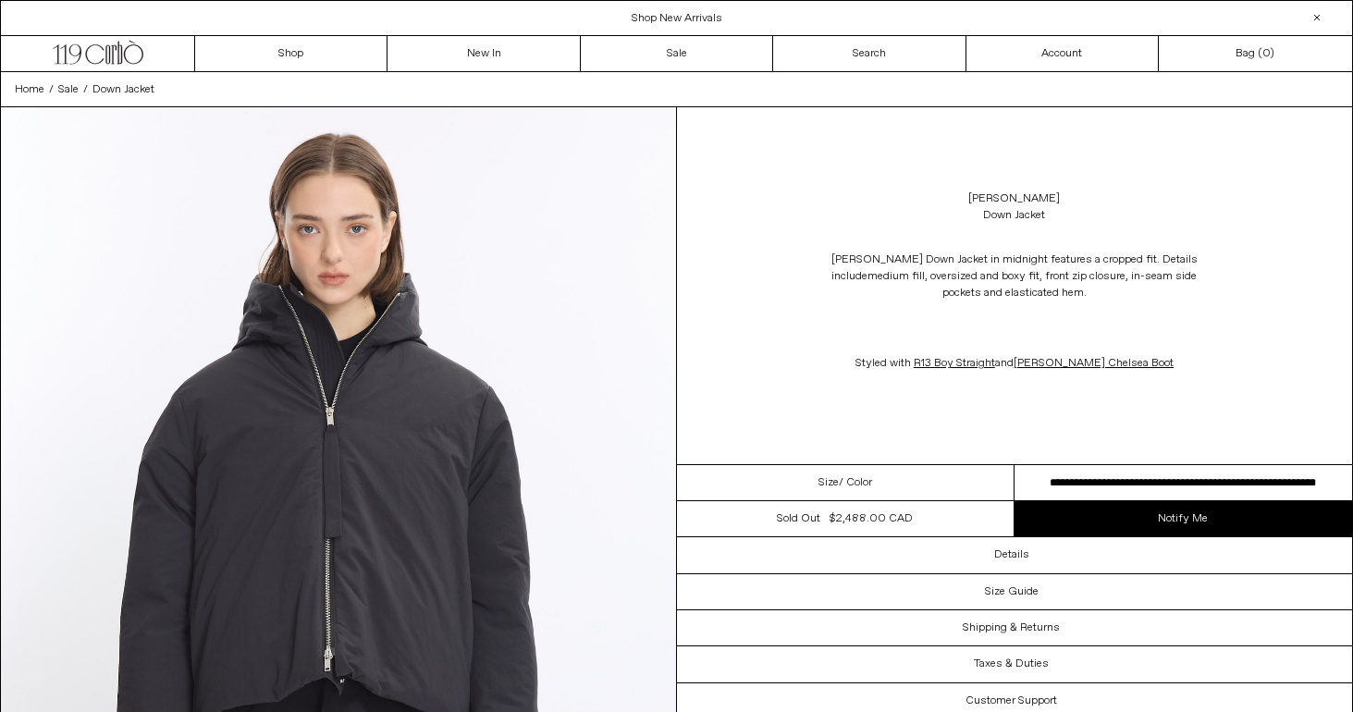
scroll to position [0, 0]
